Goal: Transaction & Acquisition: Subscribe to service/newsletter

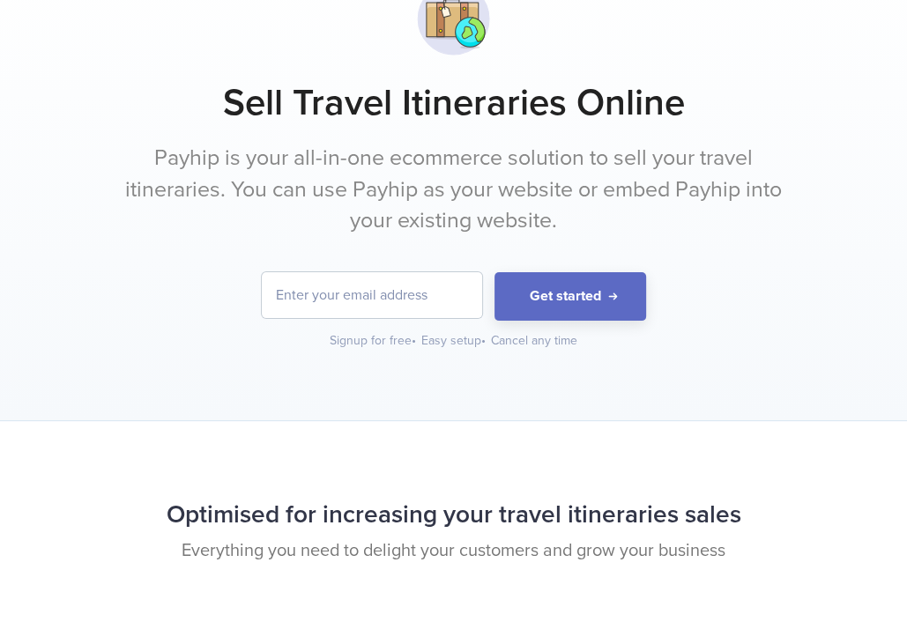
scroll to position [133, 0]
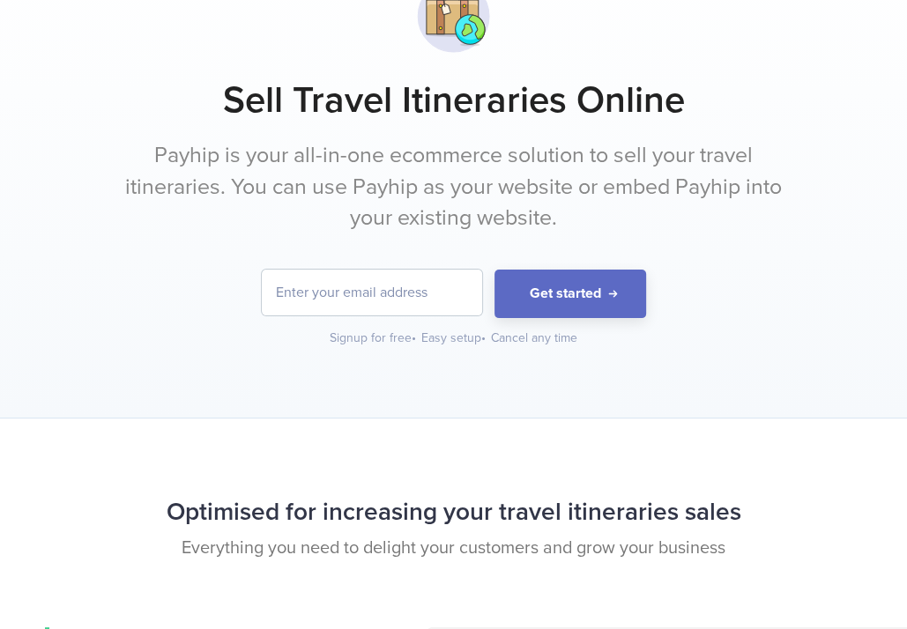
click at [436, 300] on input "email" at bounding box center [372, 293] width 220 height 46
type input "[EMAIL_ADDRESS][DOMAIN_NAME]"
click at [530, 320] on div "khankimaggi79@gmail.com Get started Signup for free • Easy setup • Cancel any t…" at bounding box center [453, 309] width 816 height 78
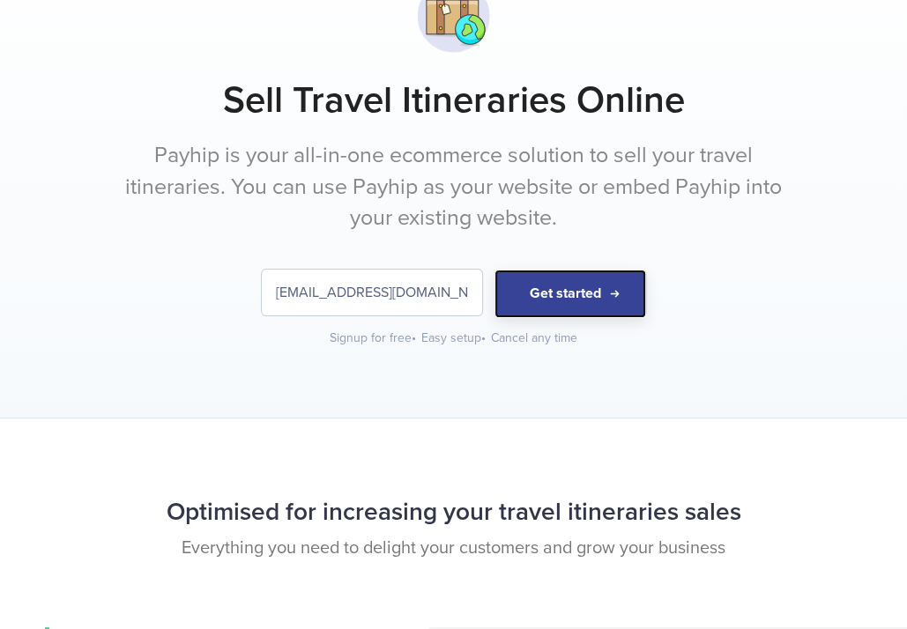
click at [531, 306] on button "Get started" at bounding box center [570, 294] width 152 height 48
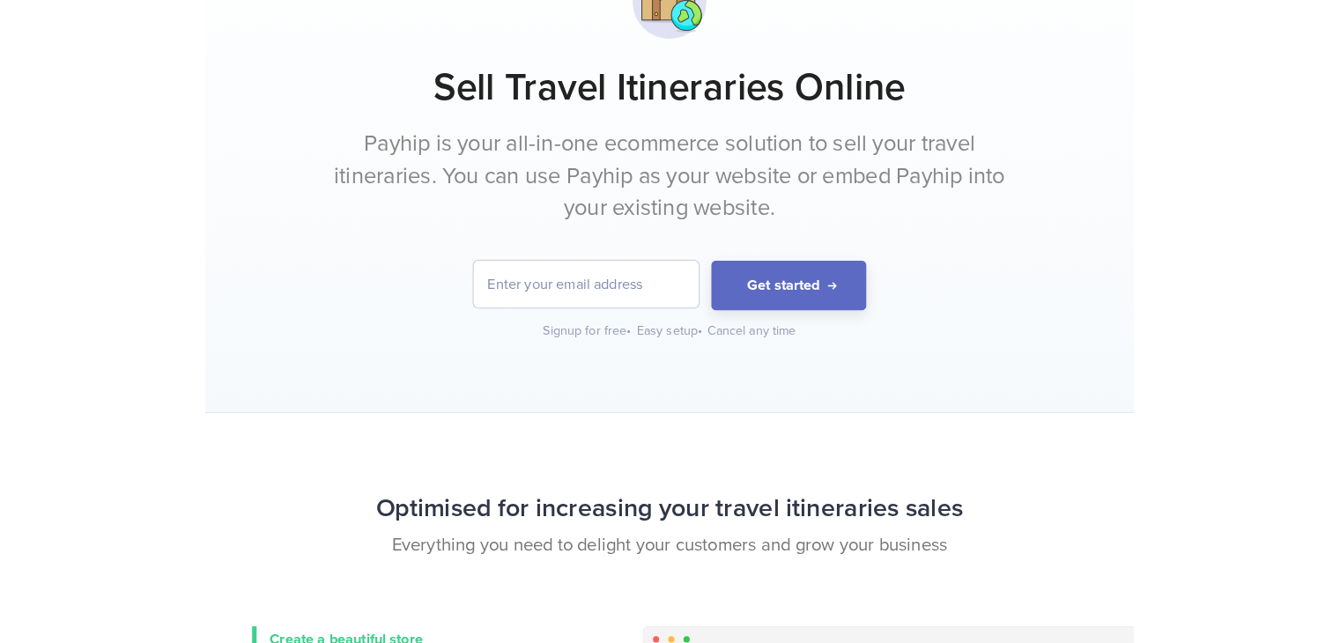
scroll to position [148, 0]
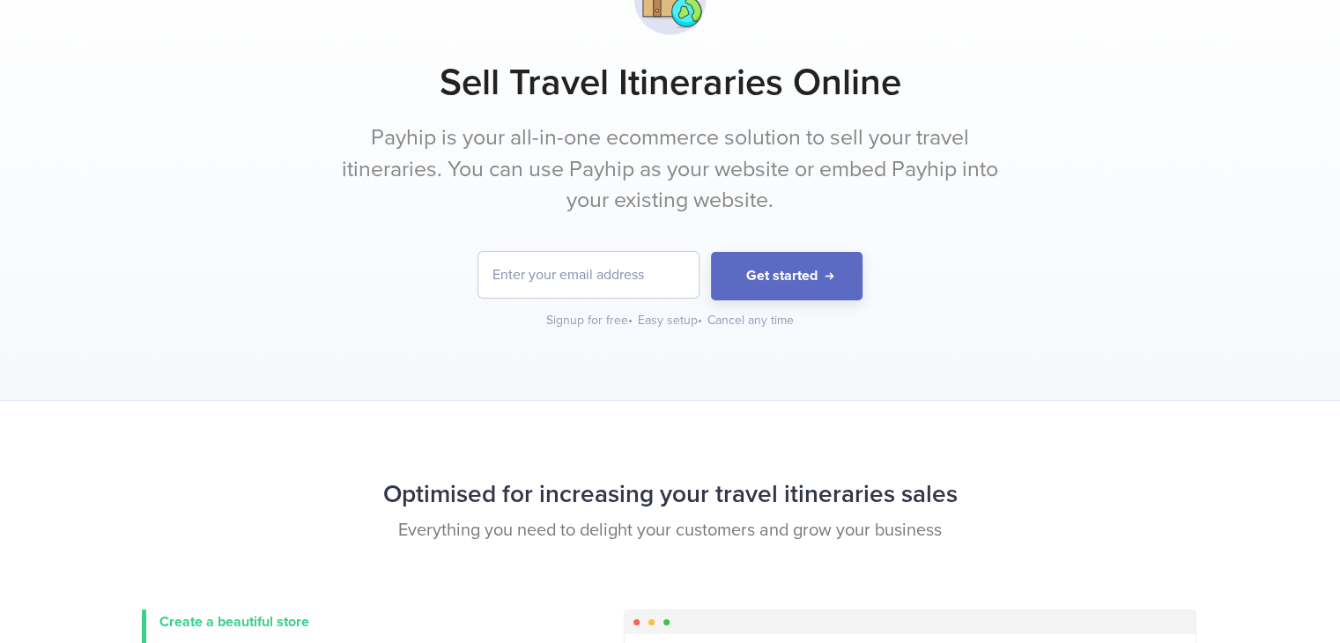
click at [598, 266] on input "email" at bounding box center [588, 275] width 220 height 46
type input "[EMAIL_ADDRESS][DOMAIN_NAME]"
click at [754, 262] on button "Get started" at bounding box center [787, 276] width 152 height 48
